Goal: Check status

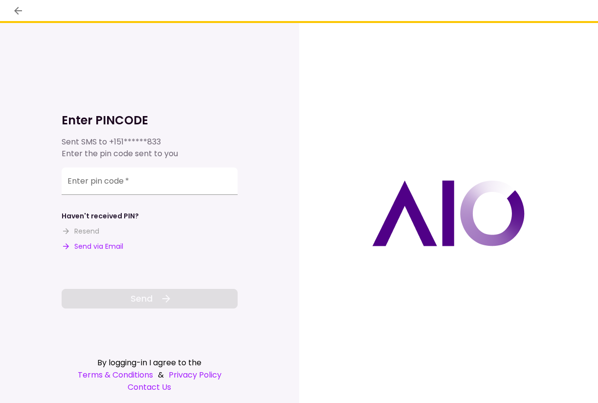
click at [97, 182] on input "Enter pin code   *" at bounding box center [150, 180] width 176 height 27
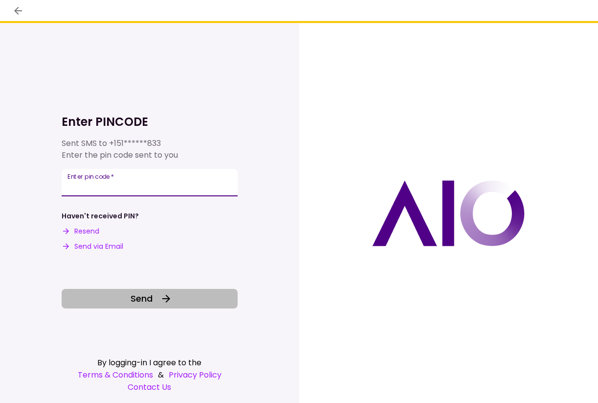
type input "******"
click at [121, 302] on button "Send" at bounding box center [150, 299] width 176 height 20
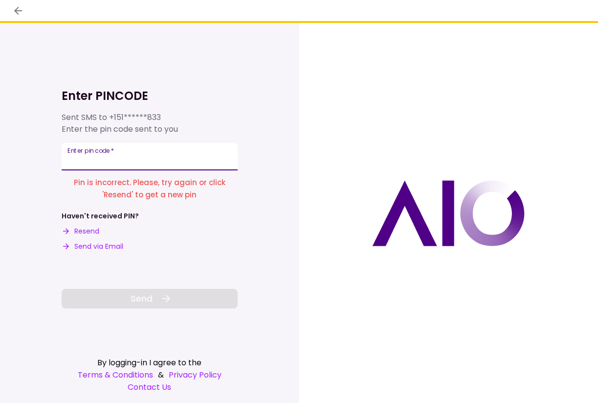
click at [91, 160] on input "Enter pin code   *" at bounding box center [150, 156] width 176 height 27
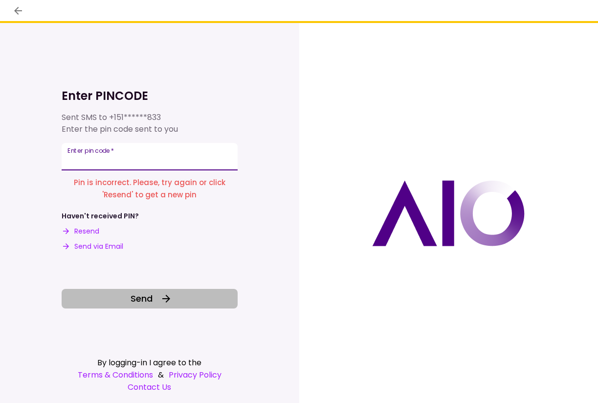
type input "******"
click at [125, 296] on button "Send" at bounding box center [150, 299] width 176 height 20
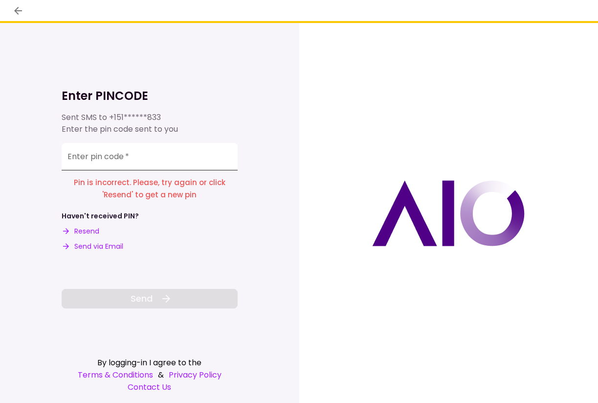
click at [114, 156] on div "Enter pin code   *" at bounding box center [150, 156] width 176 height 27
click at [93, 230] on button "Resend" at bounding box center [81, 231] width 38 height 10
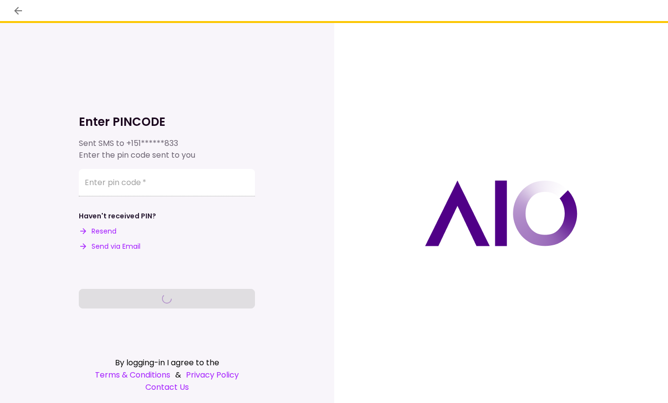
click at [2, 276] on div "Enter PINCODE Sent SMS to +151******833 Enter the pin code sent to you Enter pi…" at bounding box center [167, 213] width 334 height 380
click at [17, 12] on icon "back" at bounding box center [18, 11] width 12 height 12
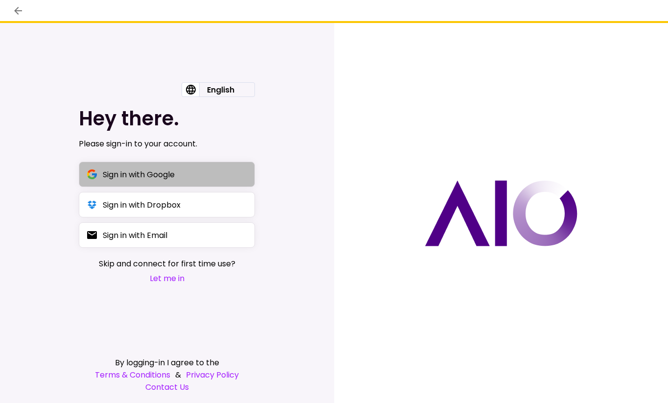
click at [129, 172] on div "Sign in with Google" at bounding box center [139, 174] width 72 height 12
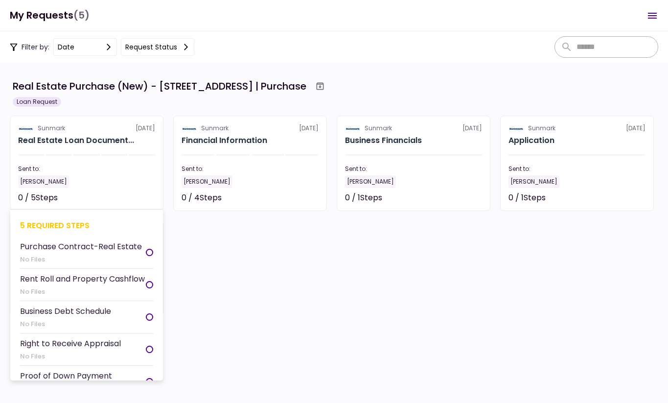
click at [148, 252] on div at bounding box center [149, 252] width 7 height 7
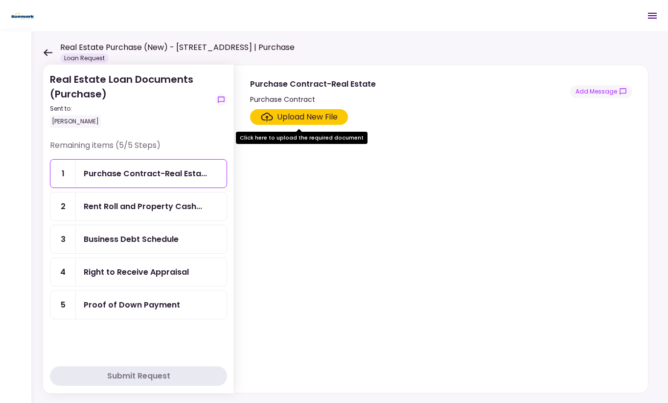
click at [48, 54] on icon at bounding box center [47, 52] width 9 height 7
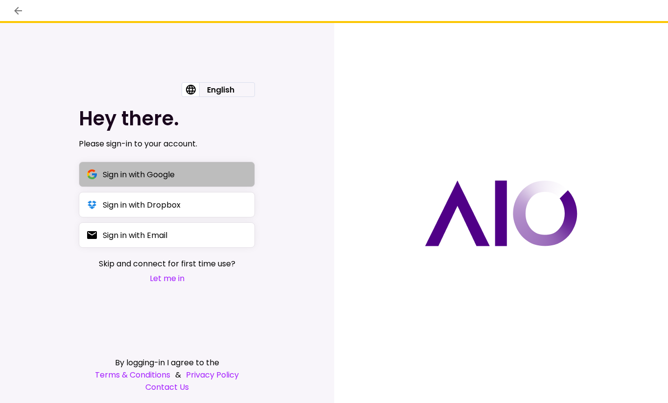
click at [132, 174] on div "Sign in with Google" at bounding box center [139, 174] width 72 height 12
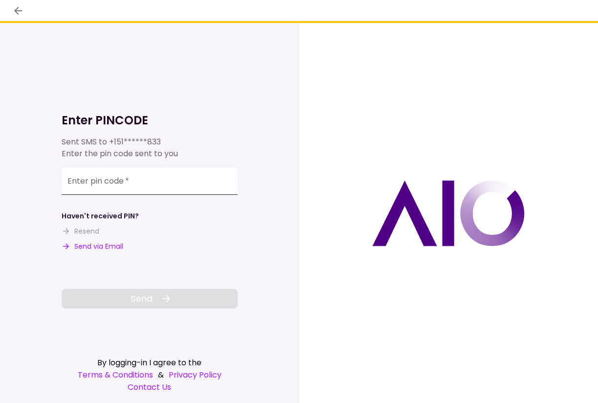
click at [155, 180] on input "Enter pin code   *" at bounding box center [150, 180] width 176 height 27
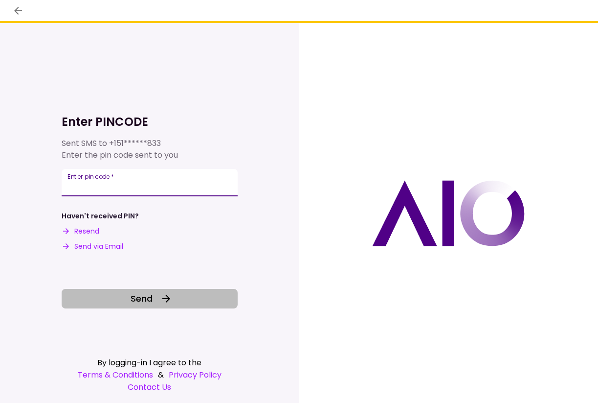
type input "******"
click at [146, 296] on span "Send" at bounding box center [142, 298] width 22 height 13
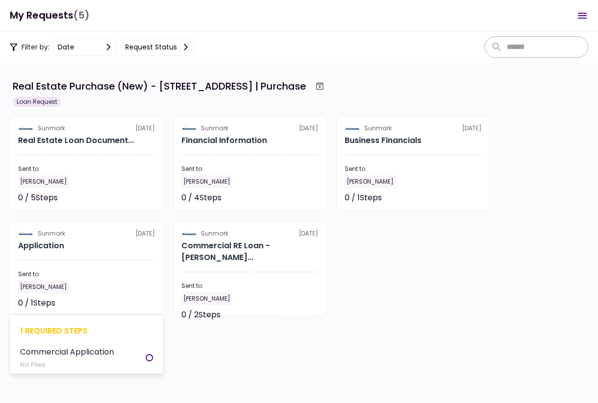
click at [54, 297] on div "0 / 1 Steps" at bounding box center [36, 303] width 37 height 12
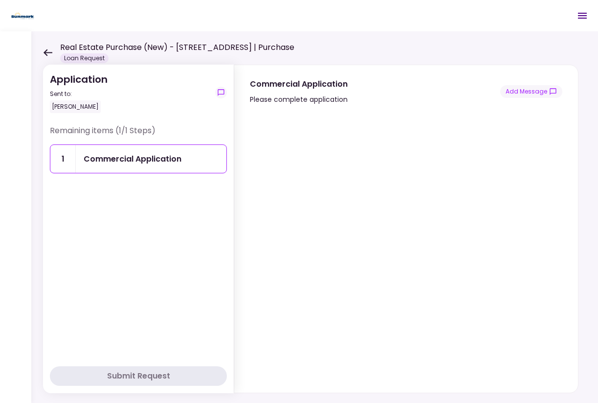
click at [47, 51] on icon at bounding box center [47, 52] width 9 height 7
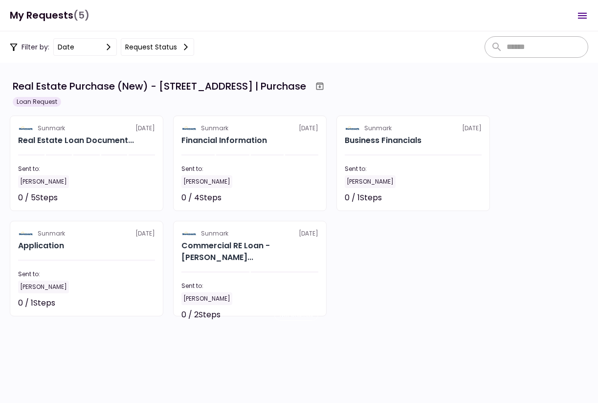
scroll to position [9, 0]
click at [357, 276] on div "Sunmark 14 Aug Real Estate Loan Document... Sent to: Mike Yegeshyan 0 / 5 Steps…" at bounding box center [299, 215] width 579 height 201
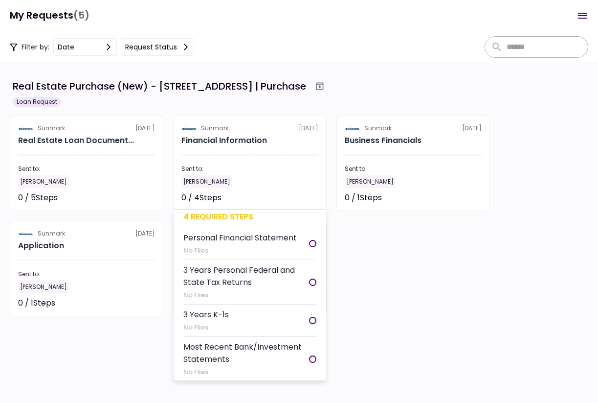
click at [311, 280] on div at bounding box center [312, 281] width 7 height 7
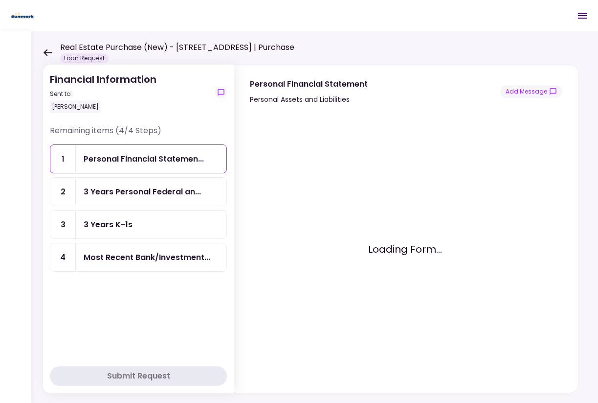
click at [173, 159] on div "Personal Financial Statemen..." at bounding box center [144, 159] width 120 height 12
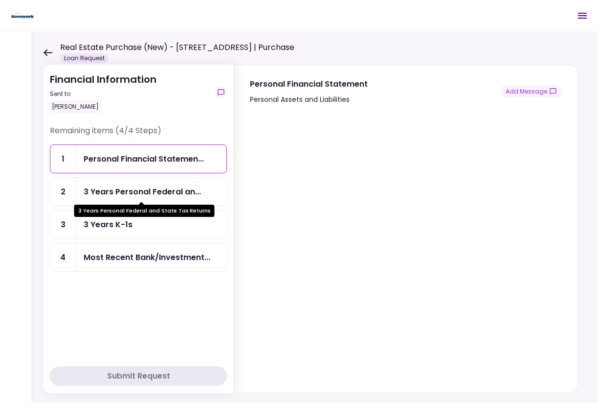
click at [166, 198] on div "3 Years Personal Federal and State Tax Returns" at bounding box center [144, 207] width 140 height 19
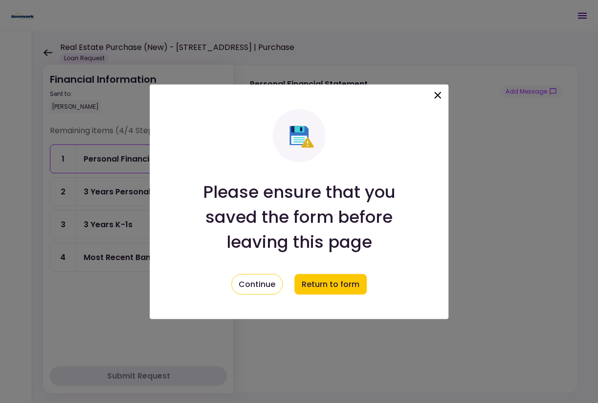
click at [437, 92] on icon at bounding box center [438, 95] width 12 height 12
